Goal: Transaction & Acquisition: Download file/media

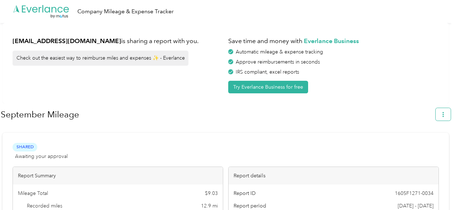
click at [444, 116] on icon "button" at bounding box center [442, 114] width 1 height 5
click at [428, 144] on span "Download" at bounding box center [426, 148] width 24 height 8
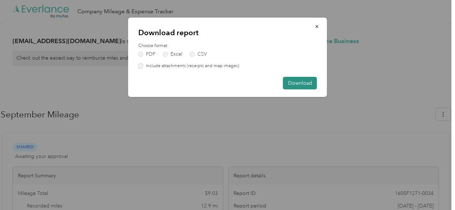
click at [288, 81] on button "Download" at bounding box center [300, 83] width 34 height 13
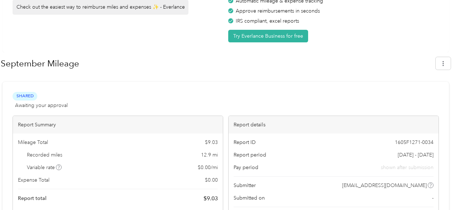
scroll to position [49, 0]
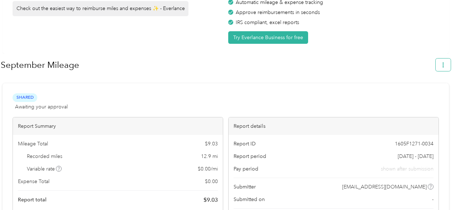
click at [446, 68] on button "button" at bounding box center [443, 64] width 15 height 13
click at [432, 95] on span "Download" at bounding box center [426, 99] width 24 height 8
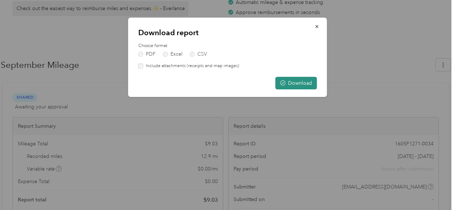
click at [306, 82] on button "Download" at bounding box center [296, 83] width 42 height 13
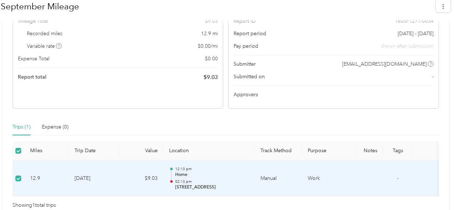
scroll to position [186, 0]
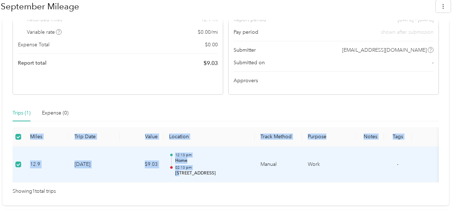
drag, startPoint x: 178, startPoint y: 180, endPoint x: 222, endPoint y: 186, distance: 44.8
click at [222, 182] on div "Miles Trip Date Value Location Track Method Purpose Notes Tags 12.9 [DATE] $9.0…" at bounding box center [226, 155] width 426 height 56
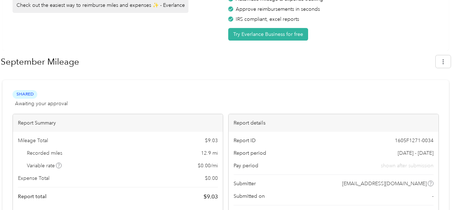
scroll to position [52, 0]
click at [446, 63] on icon "button" at bounding box center [443, 61] width 5 height 5
click at [433, 92] on span "Download" at bounding box center [426, 96] width 24 height 8
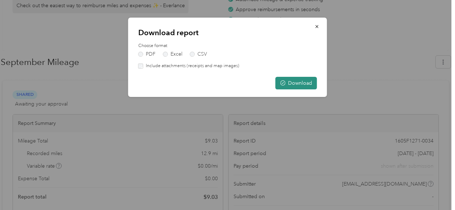
click at [300, 81] on button "Download" at bounding box center [296, 83] width 42 height 13
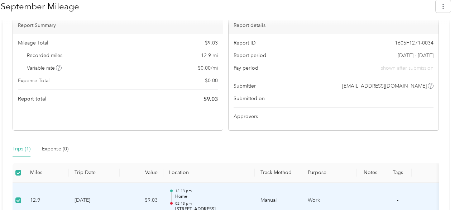
scroll to position [186, 0]
